Goal: Task Accomplishment & Management: Manage account settings

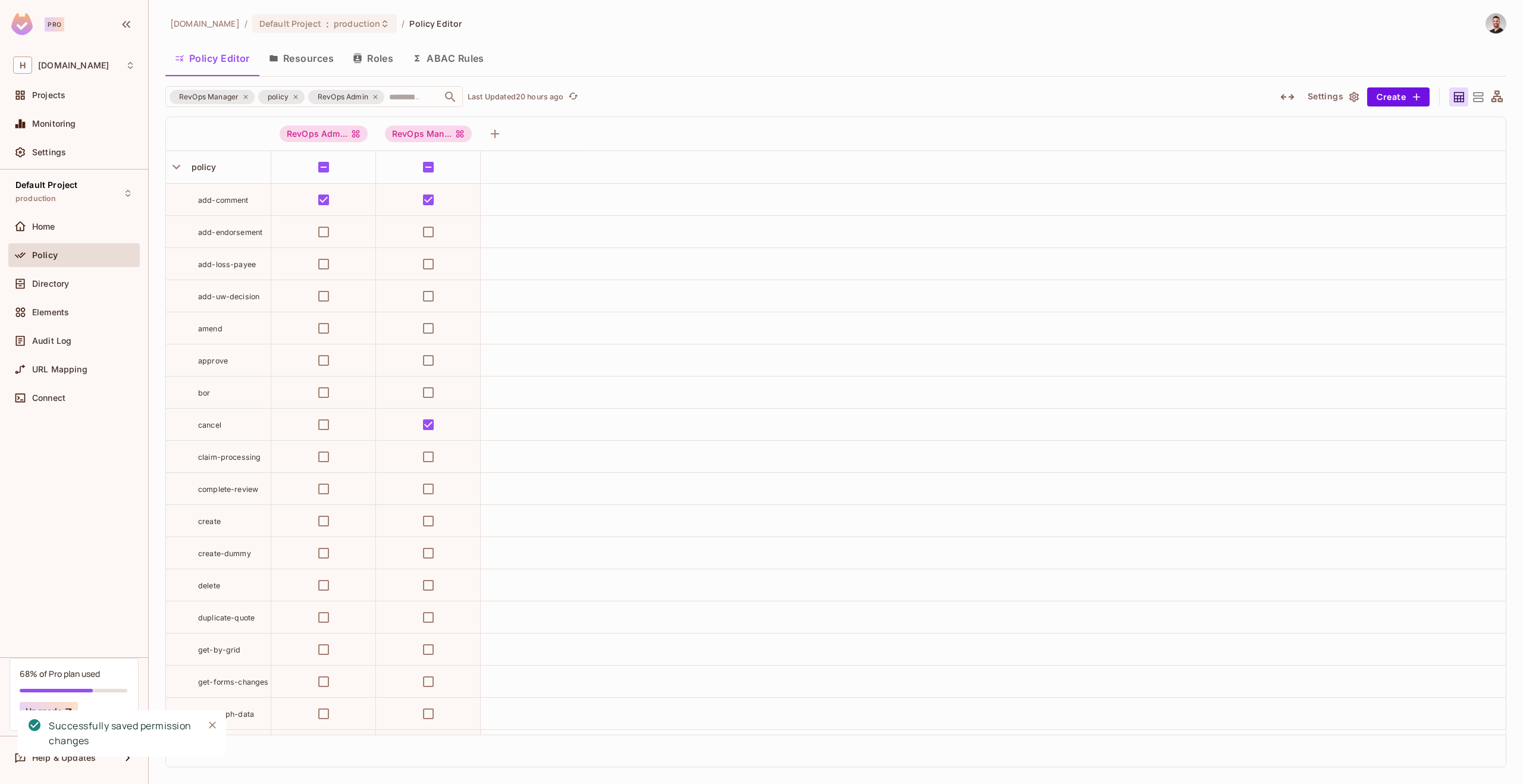
scroll to position [27, 0]
click at [27, 209] on div "Default Project production" at bounding box center [74, 192] width 132 height 33
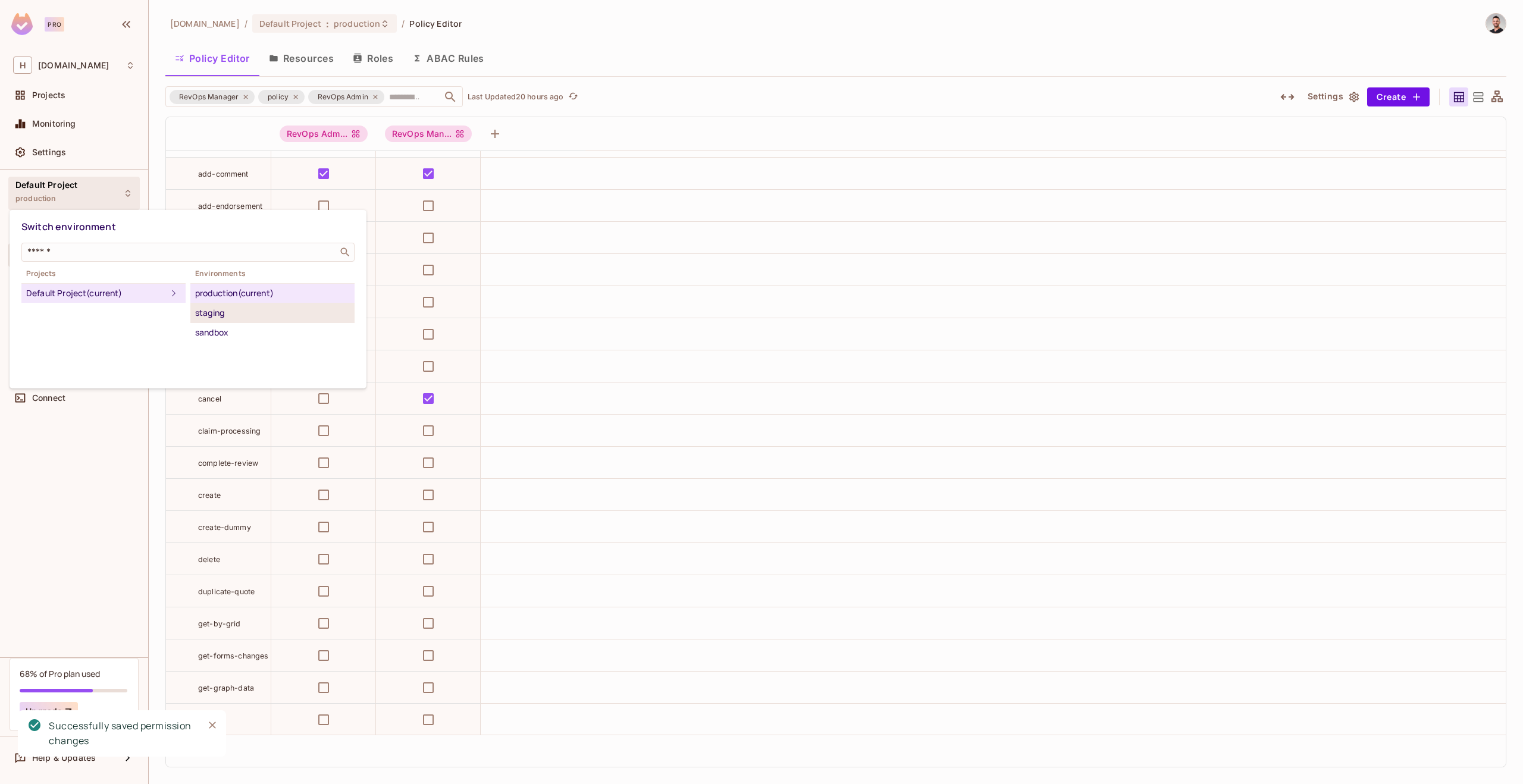
click at [200, 309] on div "staging" at bounding box center [272, 312] width 155 height 14
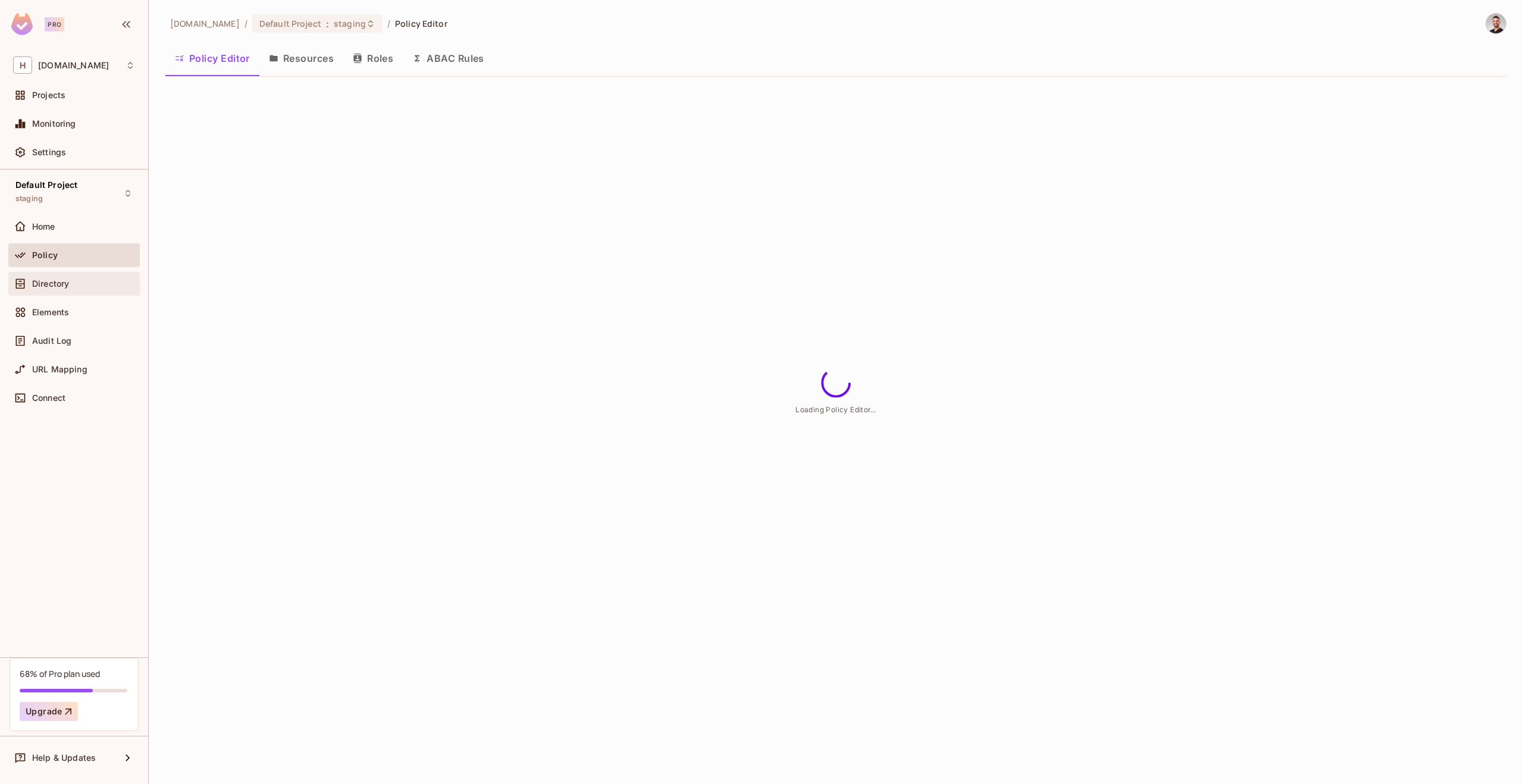
click at [57, 279] on span "Directory" at bounding box center [50, 283] width 37 height 9
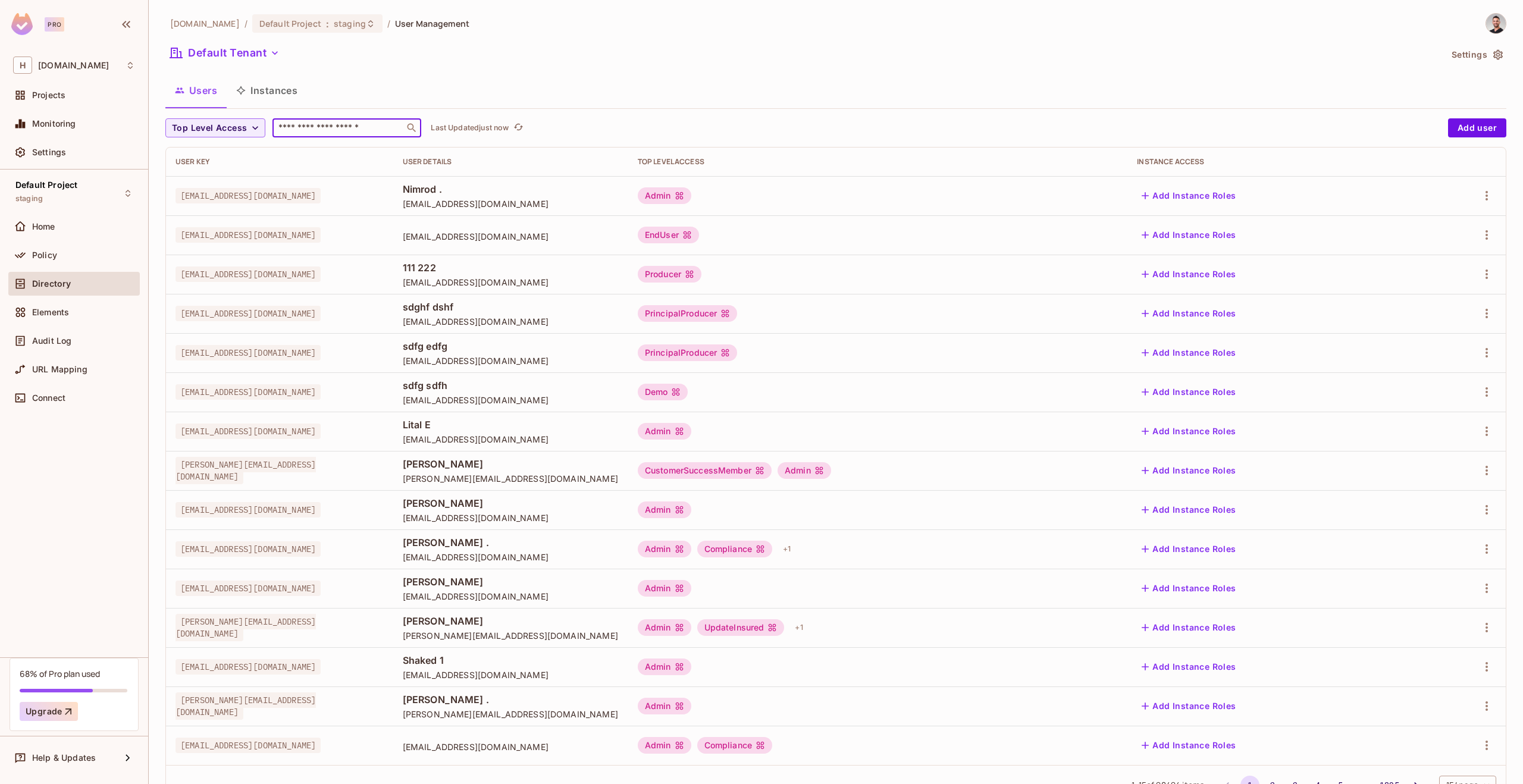
click at [316, 133] on input "text" at bounding box center [339, 128] width 125 height 12
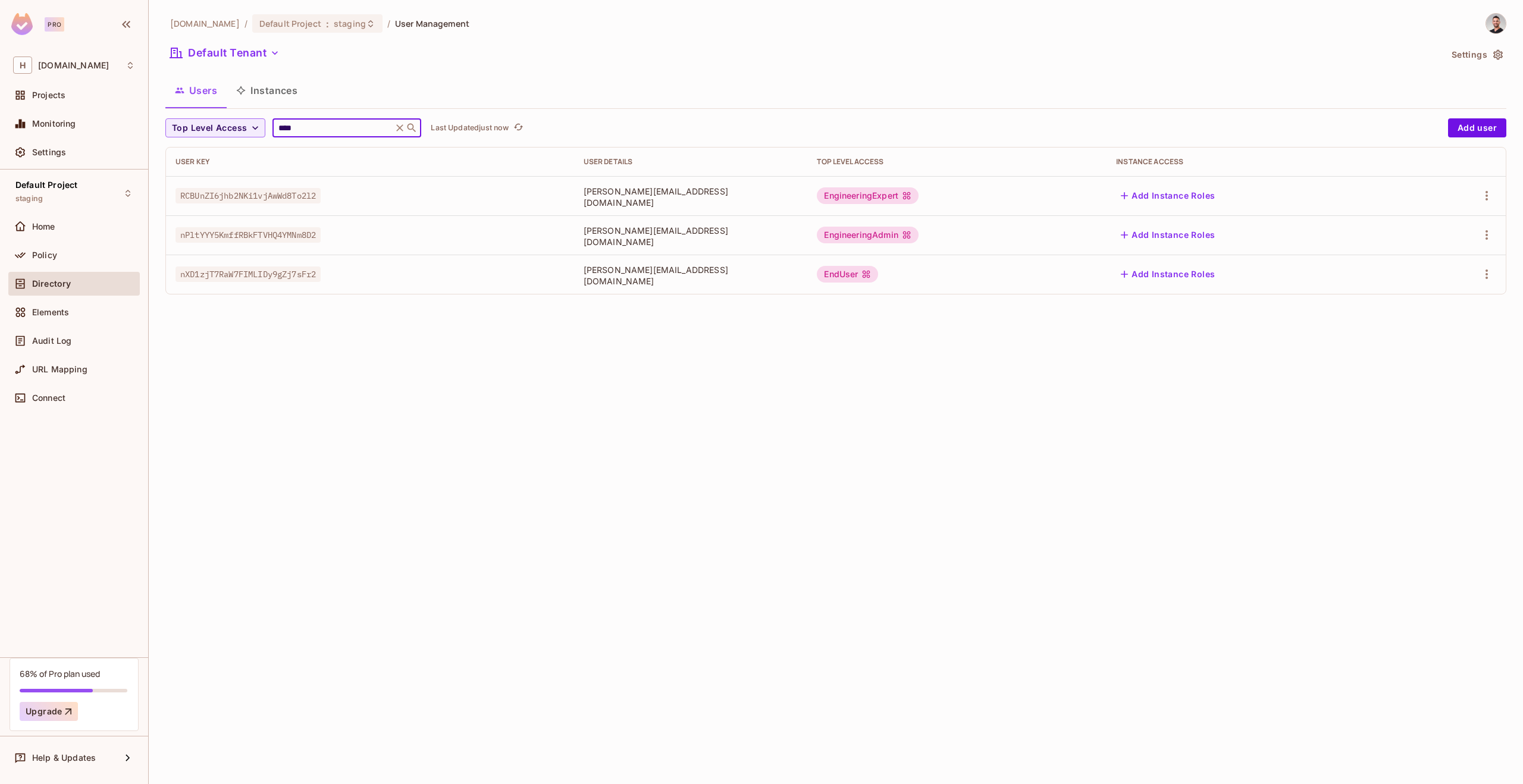
type input "****"
click at [919, 197] on div "EngineeringExpert" at bounding box center [867, 196] width 101 height 17
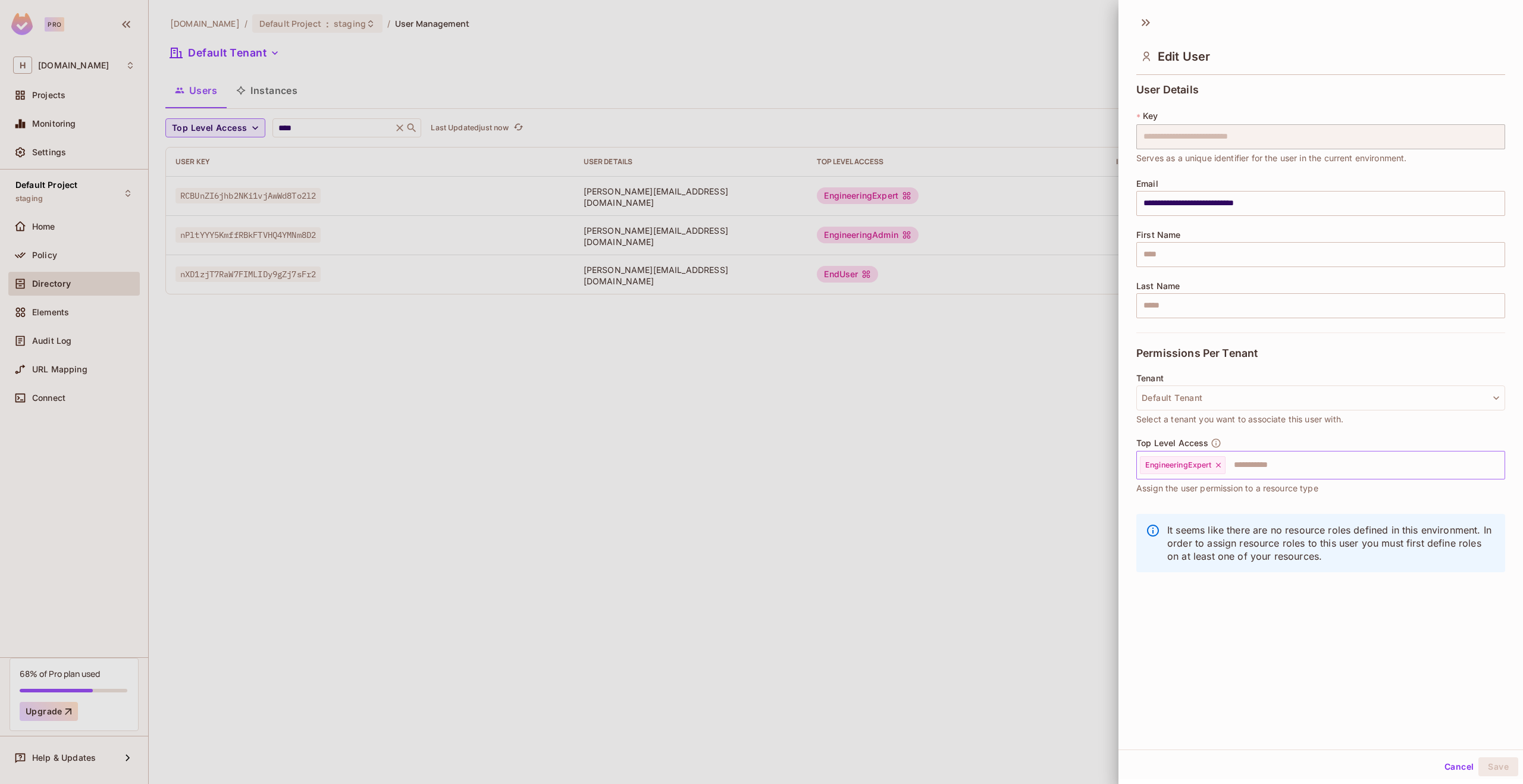
click at [1243, 468] on input "text" at bounding box center [1354, 465] width 255 height 24
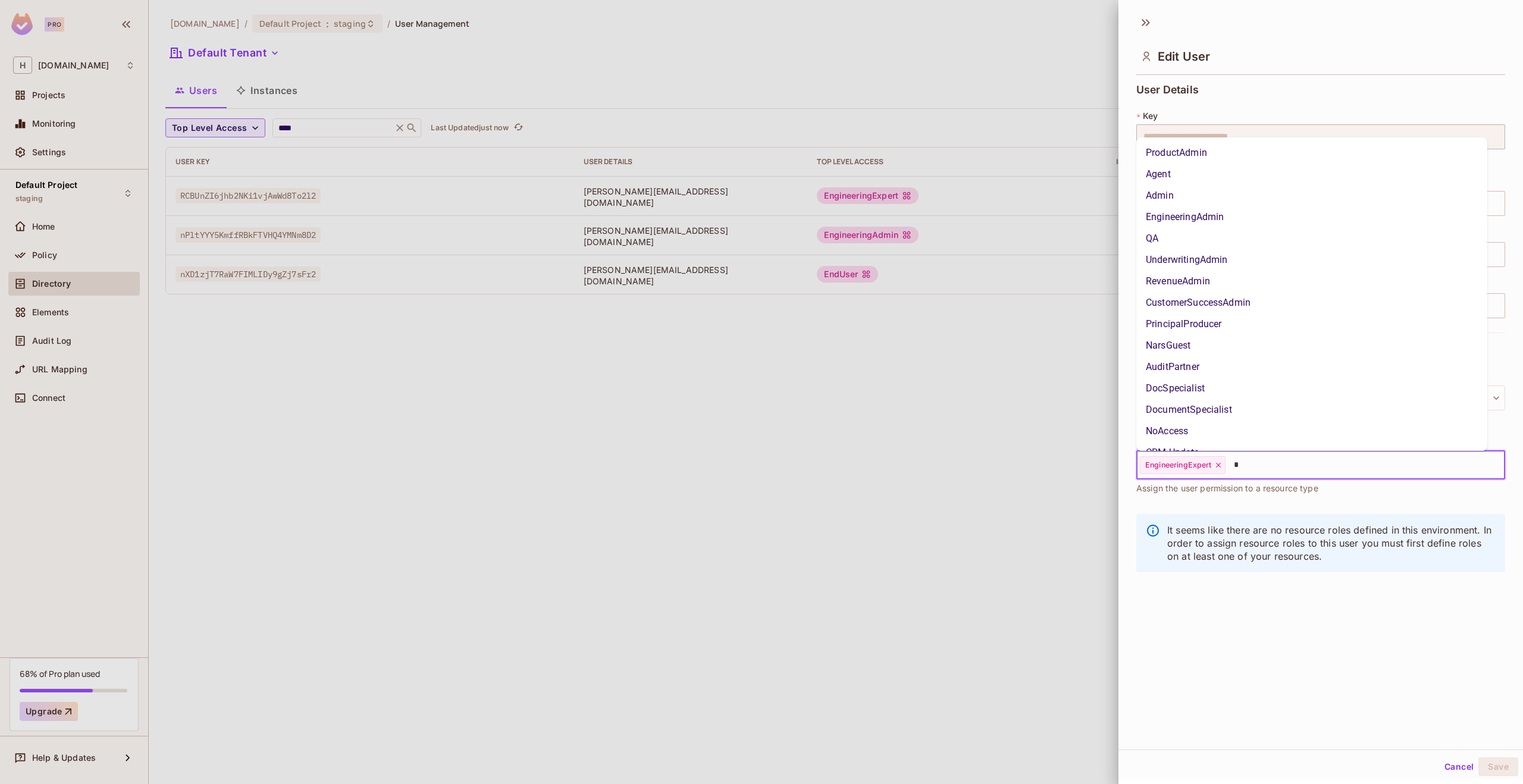
type input "**"
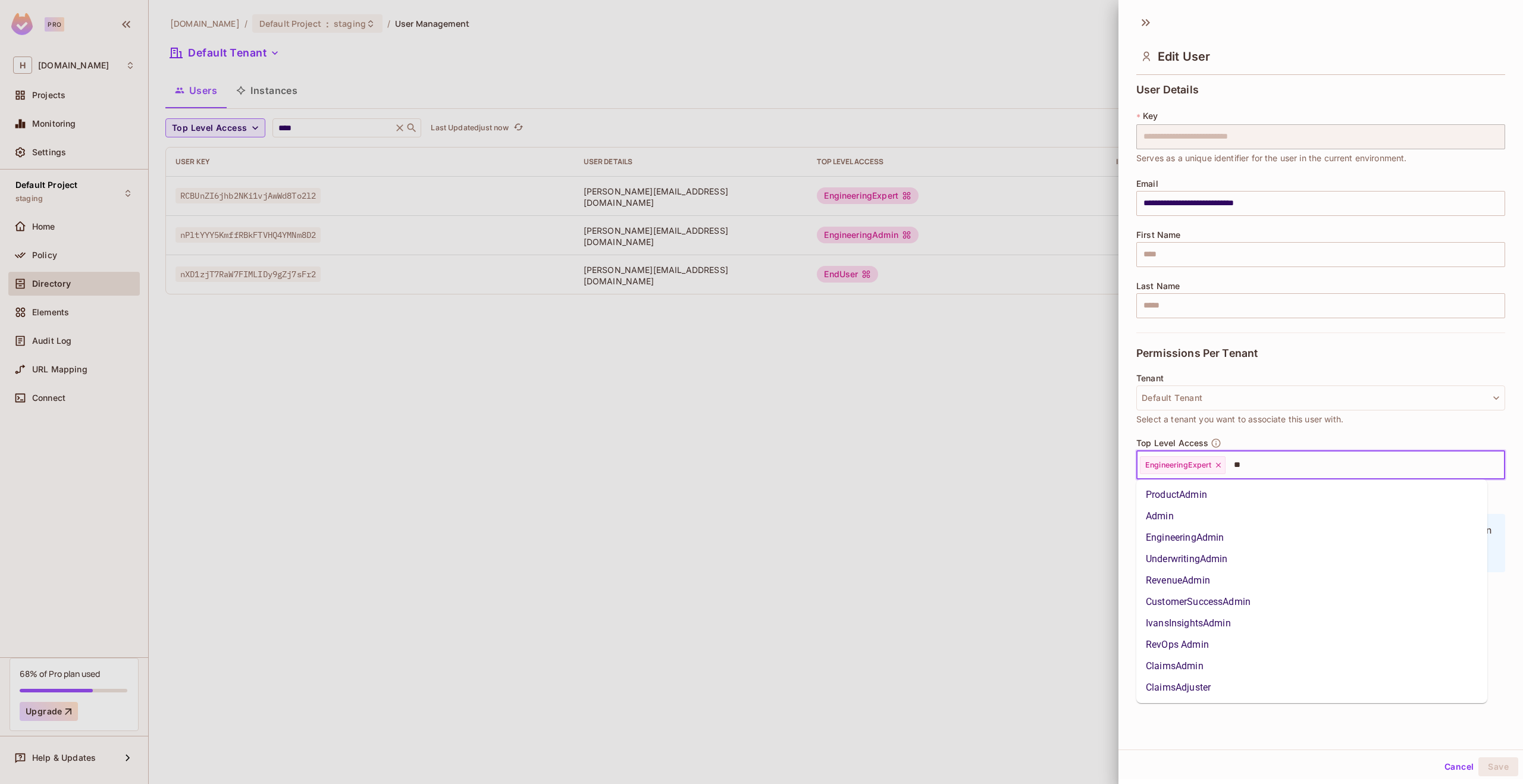
click at [1203, 513] on li "Admin" at bounding box center [1312, 516] width 351 height 22
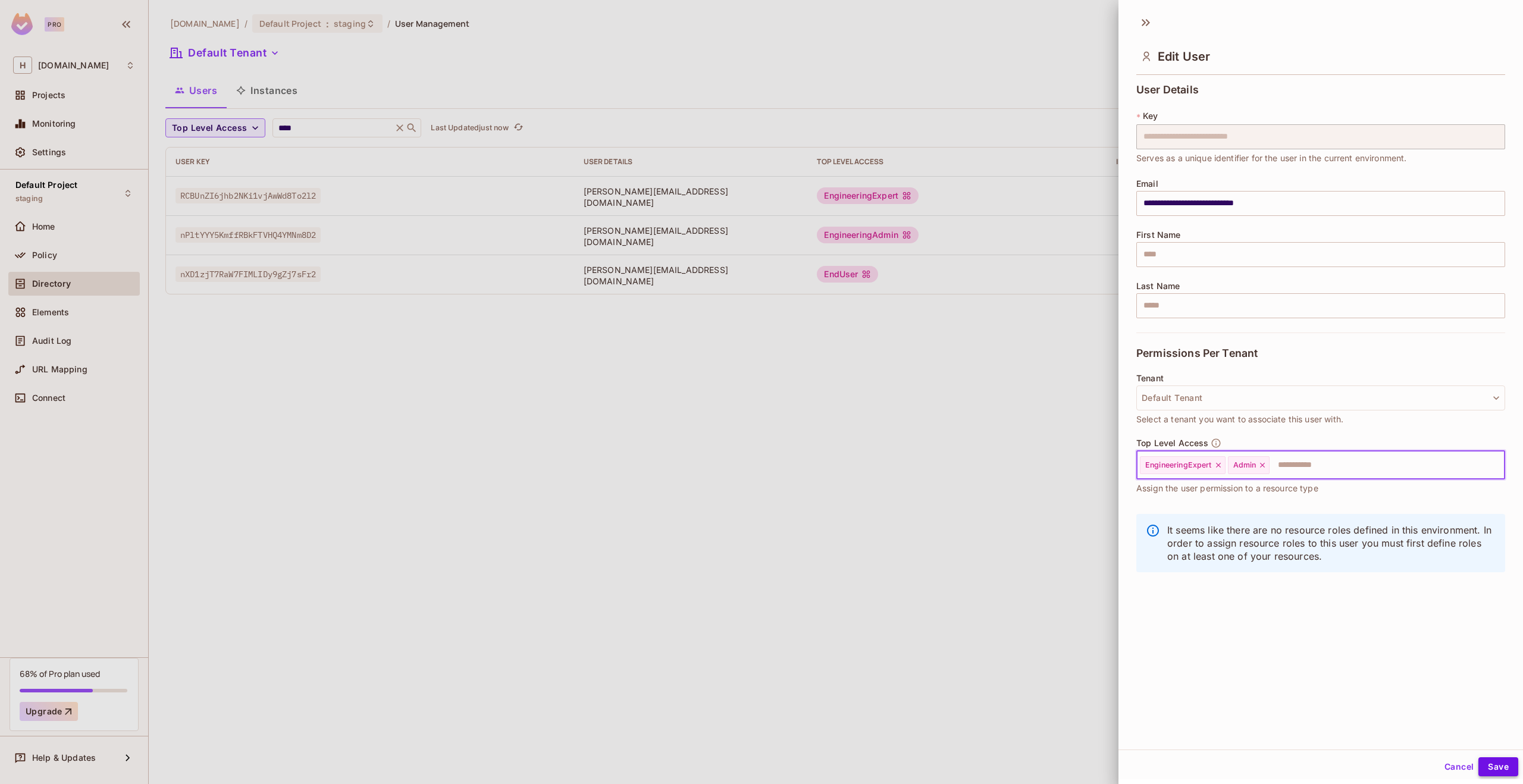
click at [1505, 769] on button "Save" at bounding box center [1498, 767] width 40 height 19
